Goal: Task Accomplishment & Management: Manage account settings

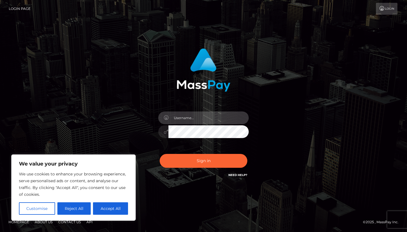
type input "[EMAIL_ADDRESS][DOMAIN_NAME]"
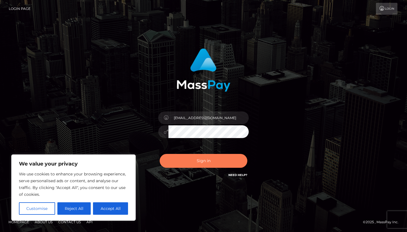
click at [202, 162] on button "Sign in" at bounding box center [204, 161] width 88 height 14
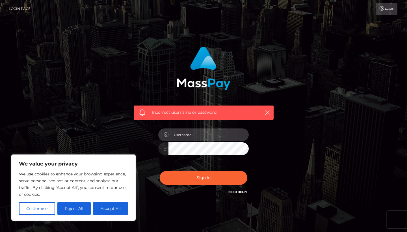
type input "[EMAIL_ADDRESS][DOMAIN_NAME]"
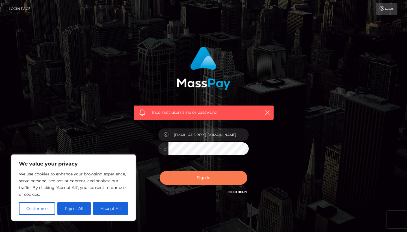
click at [201, 182] on button "Sign in" at bounding box center [204, 178] width 88 height 14
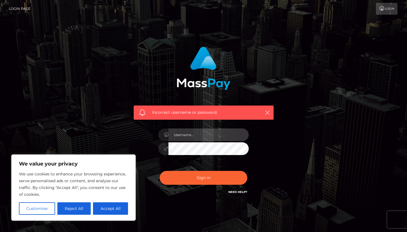
type input "[EMAIL_ADDRESS][DOMAIN_NAME]"
click at [158, 149] on div at bounding box center [203, 147] width 90 height 11
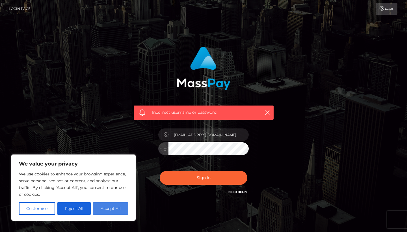
click at [102, 207] on button "Accept All" at bounding box center [110, 208] width 35 height 12
checkbox input "true"
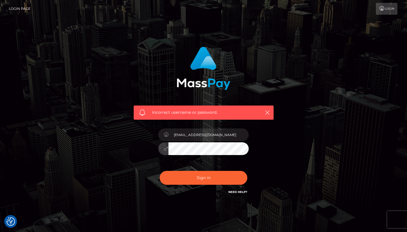
click at [131, 149] on div "Incorrect username or password. funeralsx@icloud.com" at bounding box center [203, 120] width 148 height 157
click at [203, 177] on button "Sign in" at bounding box center [204, 178] width 88 height 14
click at [230, 191] on link "Need Help?" at bounding box center [237, 192] width 19 height 4
type input "[EMAIL_ADDRESS][DOMAIN_NAME]"
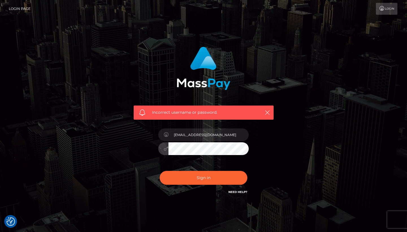
click at [154, 148] on div "Incorrect username or password. funeralsx@icloud.com" at bounding box center [203, 120] width 148 height 157
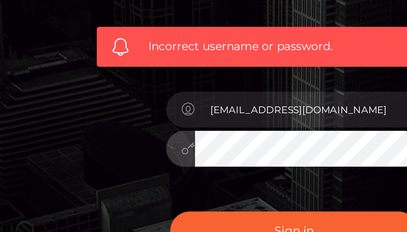
click at [160, 171] on button "Sign in" at bounding box center [204, 178] width 88 height 14
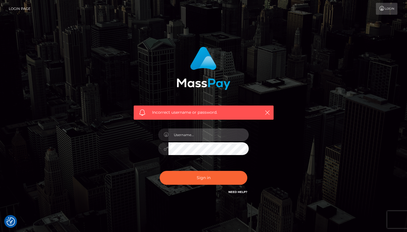
type input "[EMAIL_ADDRESS][DOMAIN_NAME]"
click at [203, 177] on button "Sign in" at bounding box center [204, 178] width 88 height 14
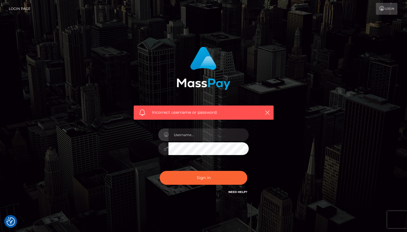
click at [300, 141] on div "Incorrect username or password." at bounding box center [203, 123] width 322 height 162
click at [238, 190] on link "Need Help?" at bounding box center [237, 192] width 19 height 4
click at [201, 141] on div at bounding box center [203, 145] width 99 height 43
click at [200, 138] on input "text" at bounding box center [208, 134] width 80 height 13
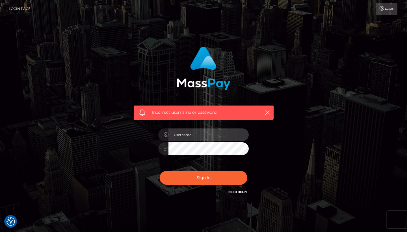
type input "[EMAIL_ADDRESS][DOMAIN_NAME]"
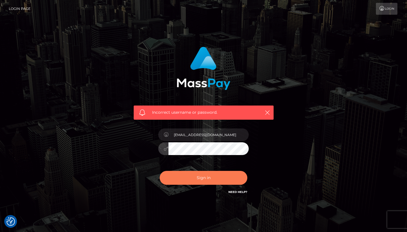
click at [209, 178] on button "Sign in" at bounding box center [204, 178] width 88 height 14
